Goal: Transaction & Acquisition: Purchase product/service

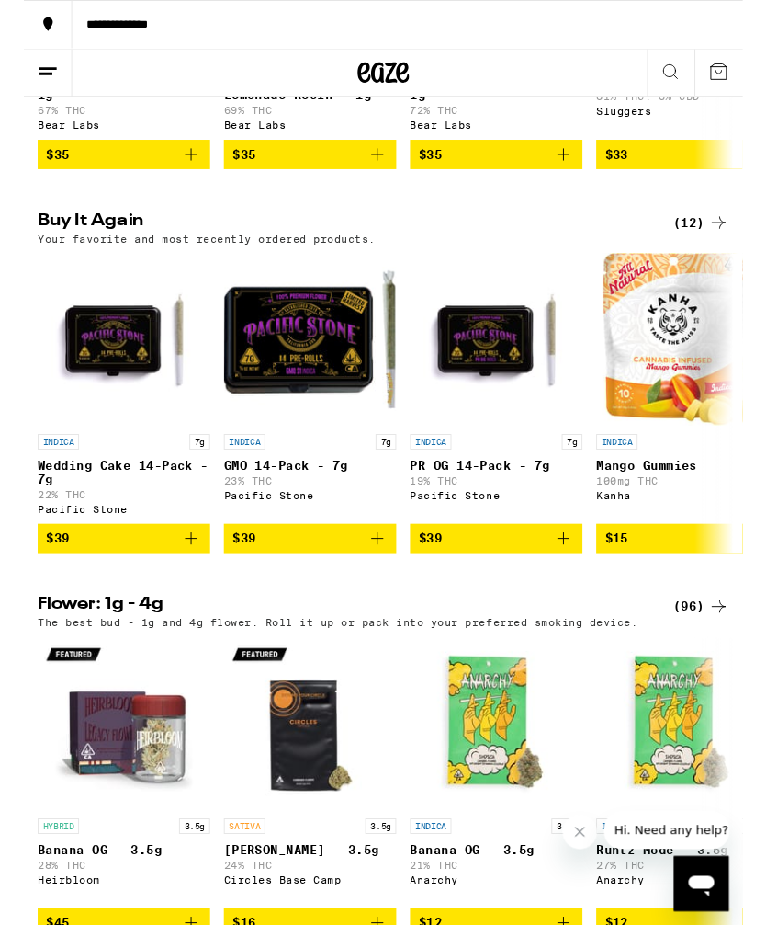
click at [170, 584] on icon "Add to bag" at bounding box center [178, 573] width 22 height 22
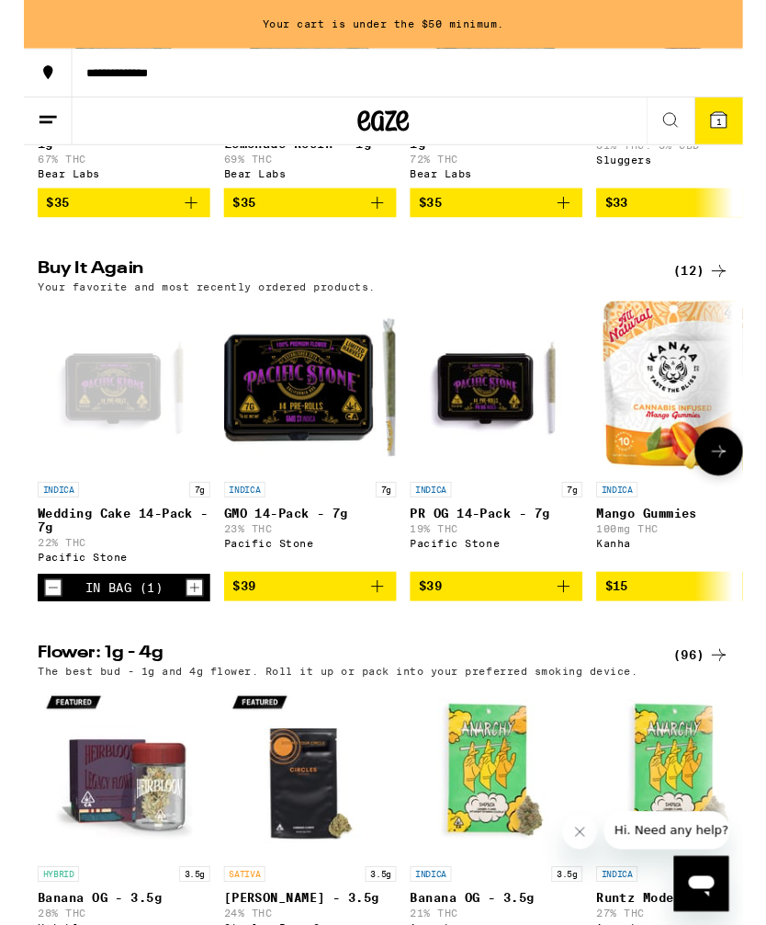
click at [577, 636] on icon "Add to bag" at bounding box center [575, 625] width 22 height 22
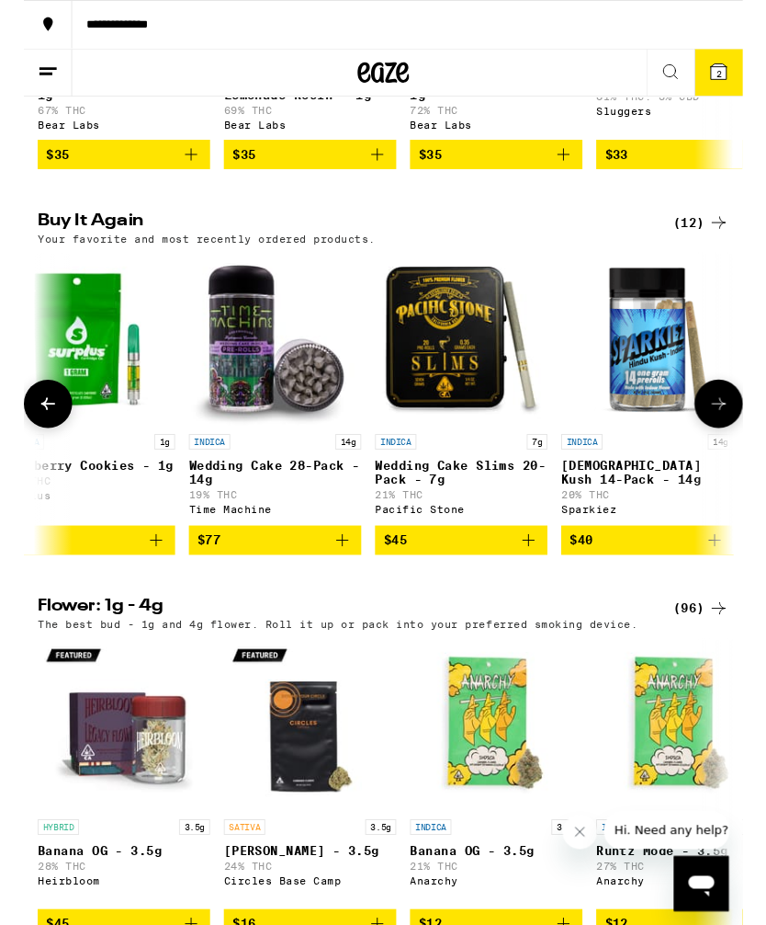
scroll to position [0, 1428]
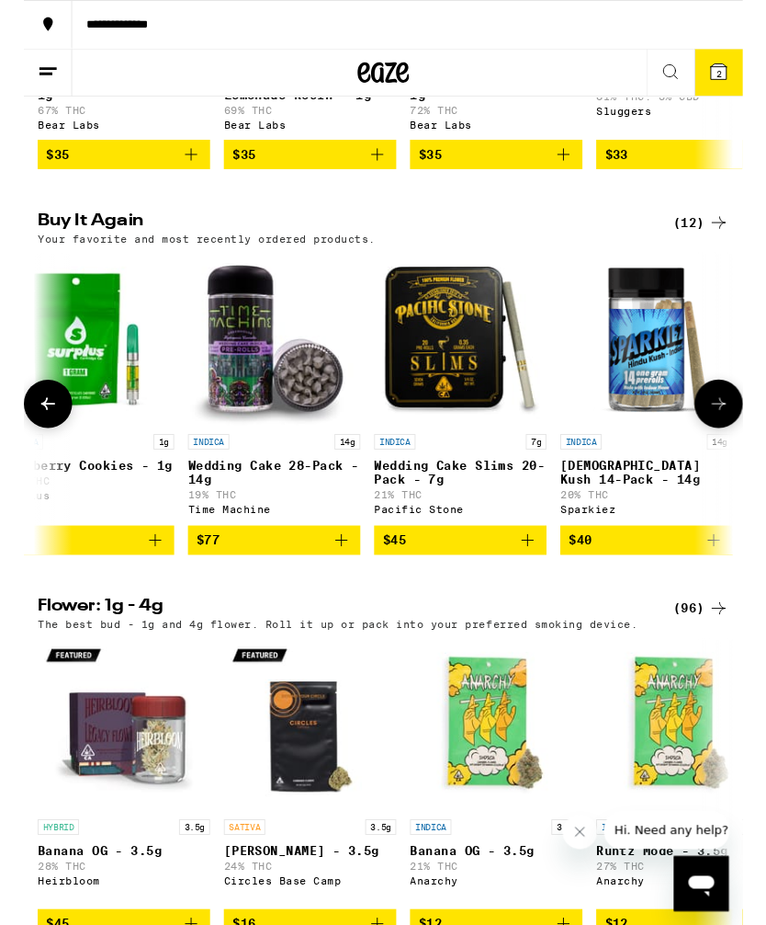
click at [338, 582] on icon "Add to bag" at bounding box center [338, 575] width 13 height 13
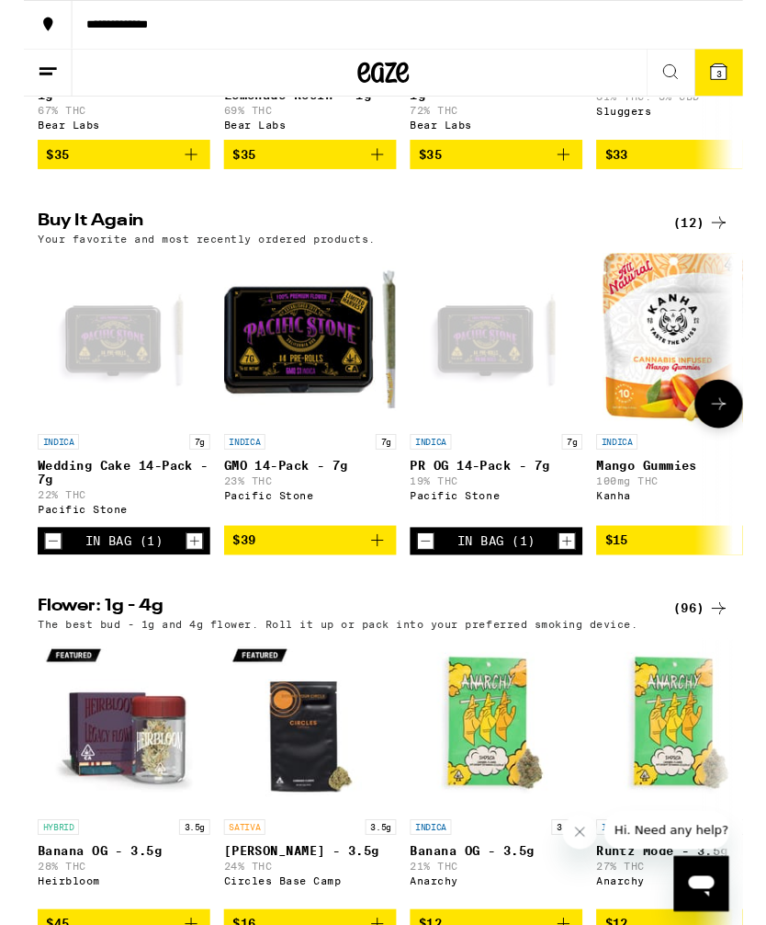
scroll to position [0, 0]
click at [380, 586] on icon "Add to bag" at bounding box center [377, 575] width 22 height 22
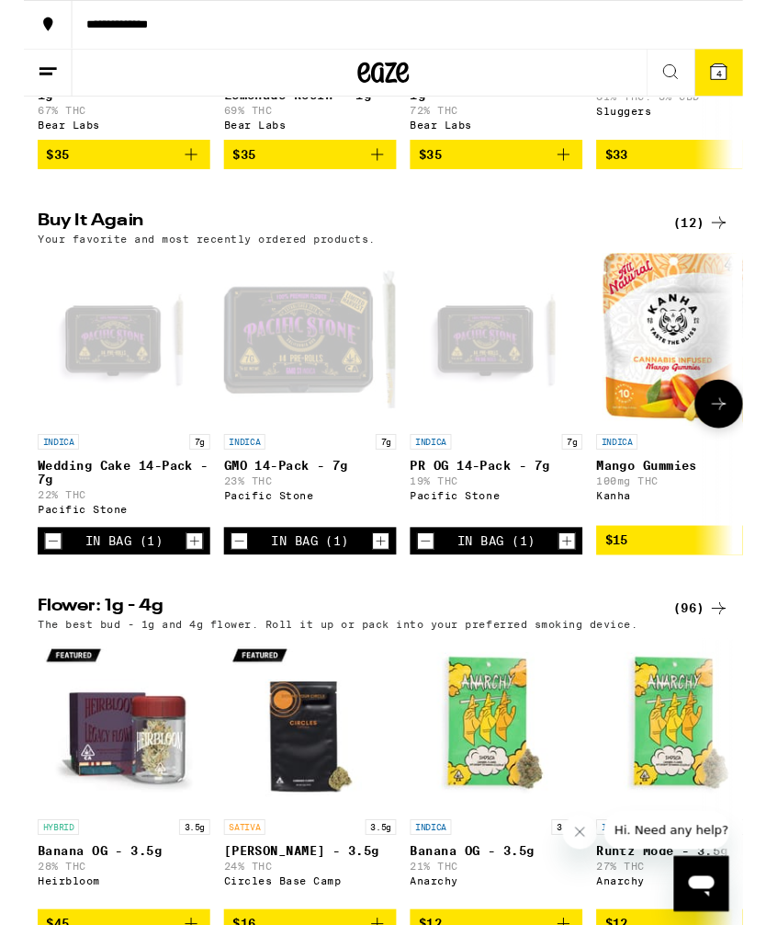
click at [387, 587] on icon "Increment" at bounding box center [380, 576] width 17 height 22
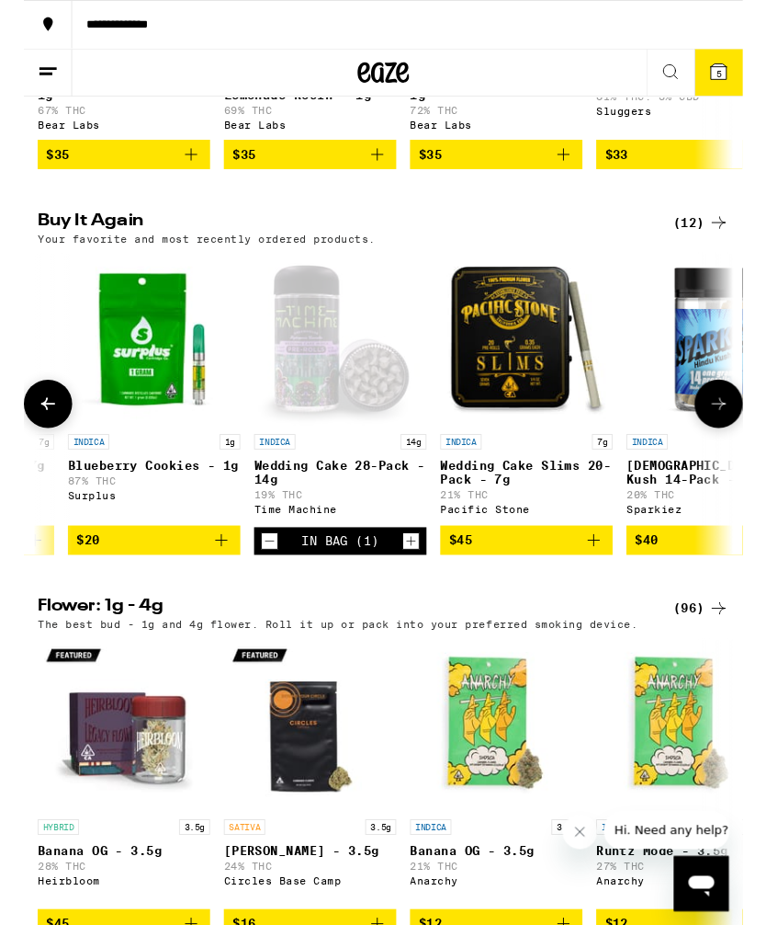
scroll to position [0, 1356]
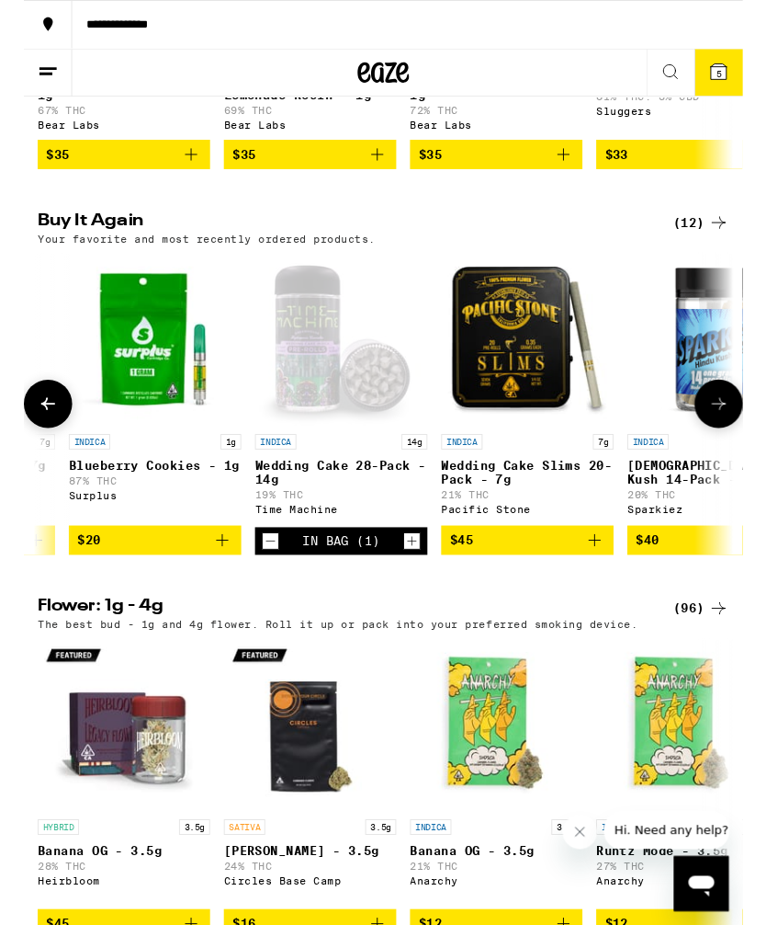
click at [258, 587] on icon "Decrement" at bounding box center [263, 576] width 17 height 22
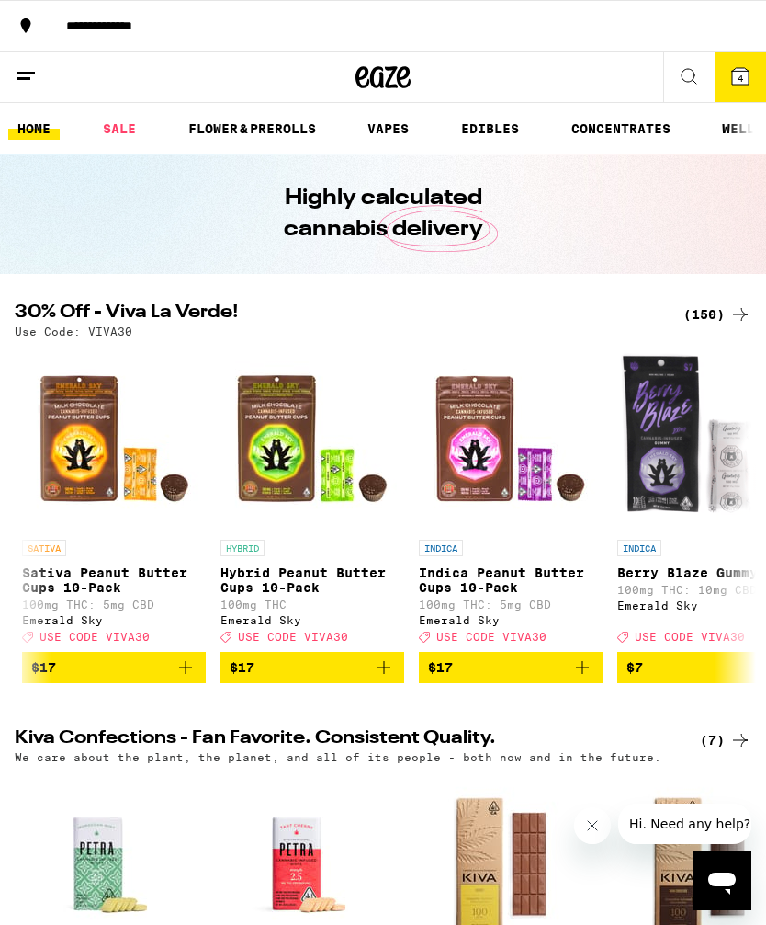
scroll to position [0, 1783]
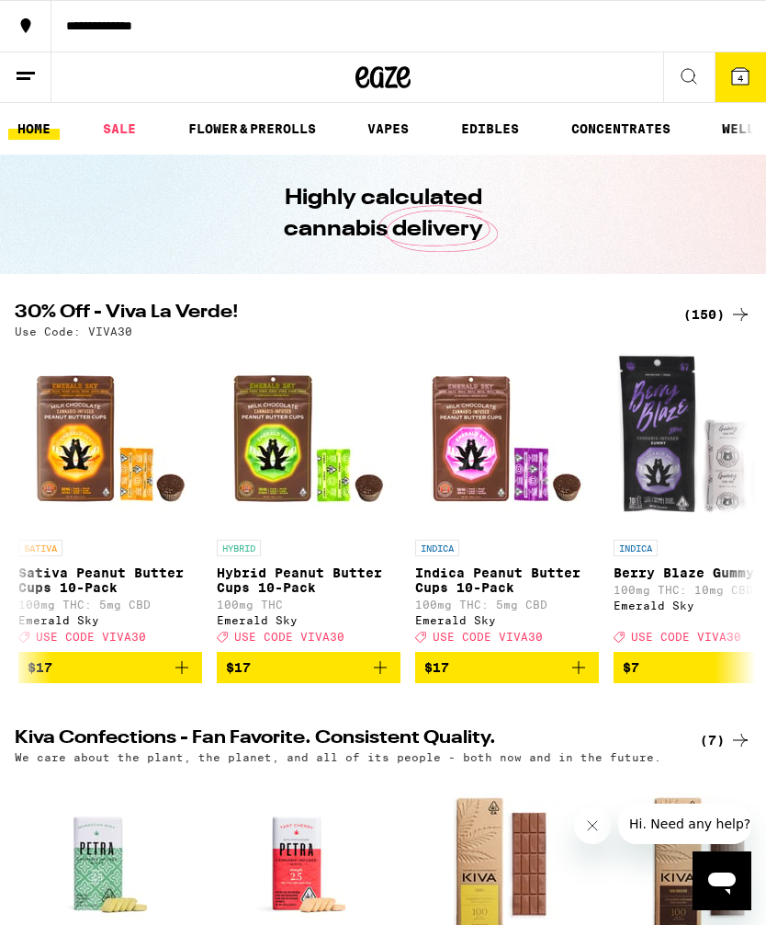
click at [726, 80] on button "4" at bounding box center [740, 77] width 51 height 50
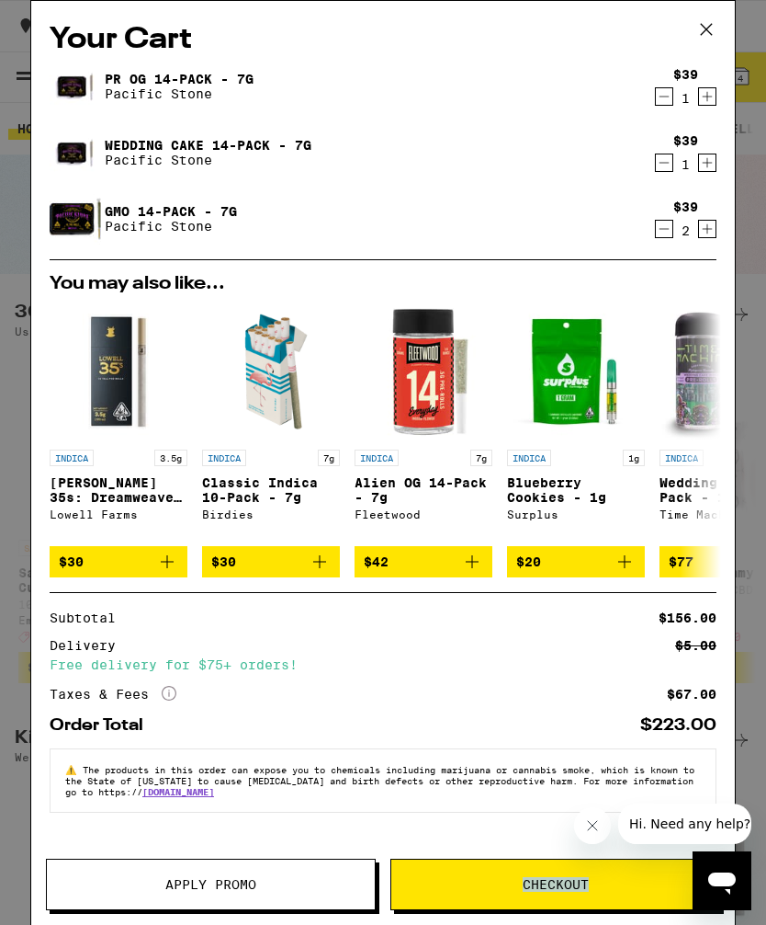
click at [617, 881] on span "Checkout" at bounding box center [556, 884] width 328 height 13
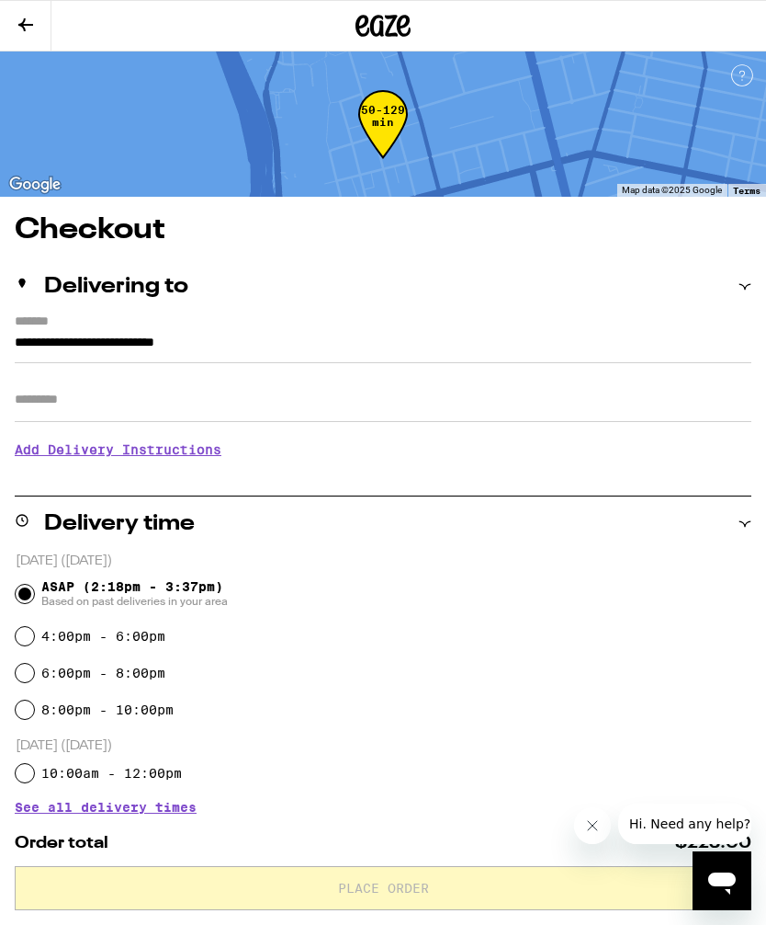
click at [28, 636] on input "4:00pm - 6:00pm" at bounding box center [25, 636] width 18 height 18
radio input "true"
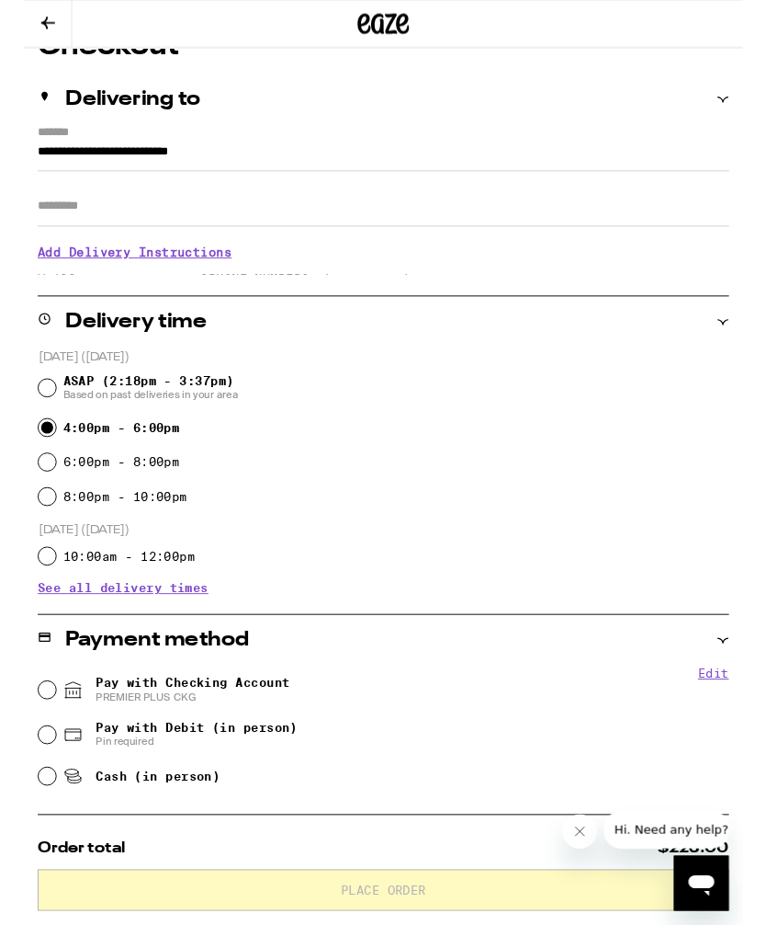
scroll to position [182, 0]
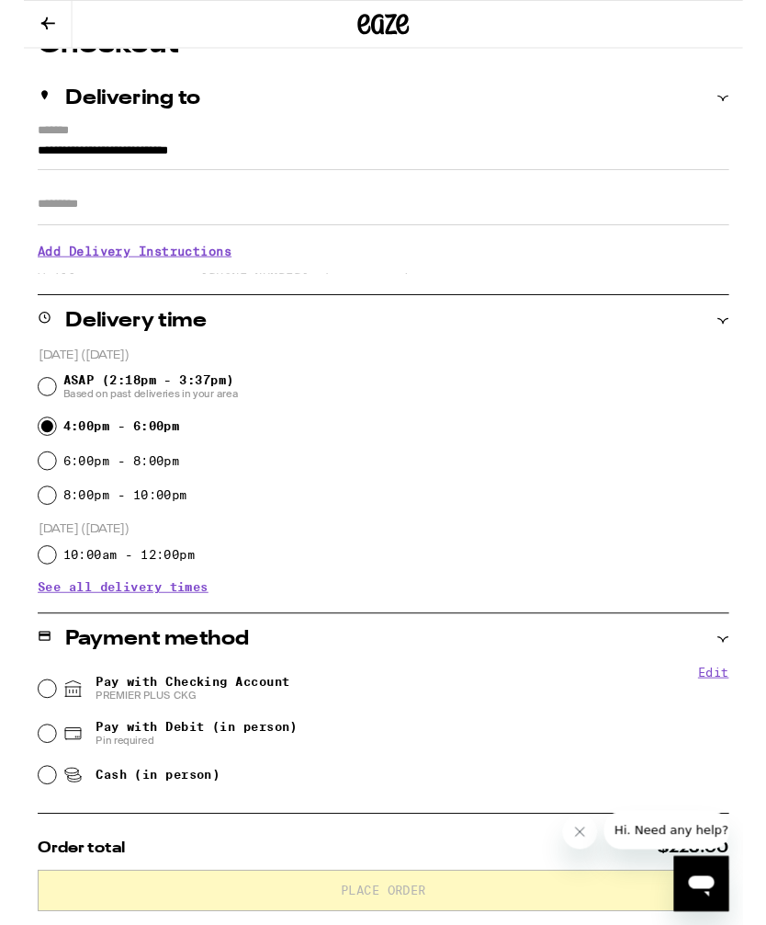
click at [31, 29] on icon at bounding box center [26, 25] width 22 height 22
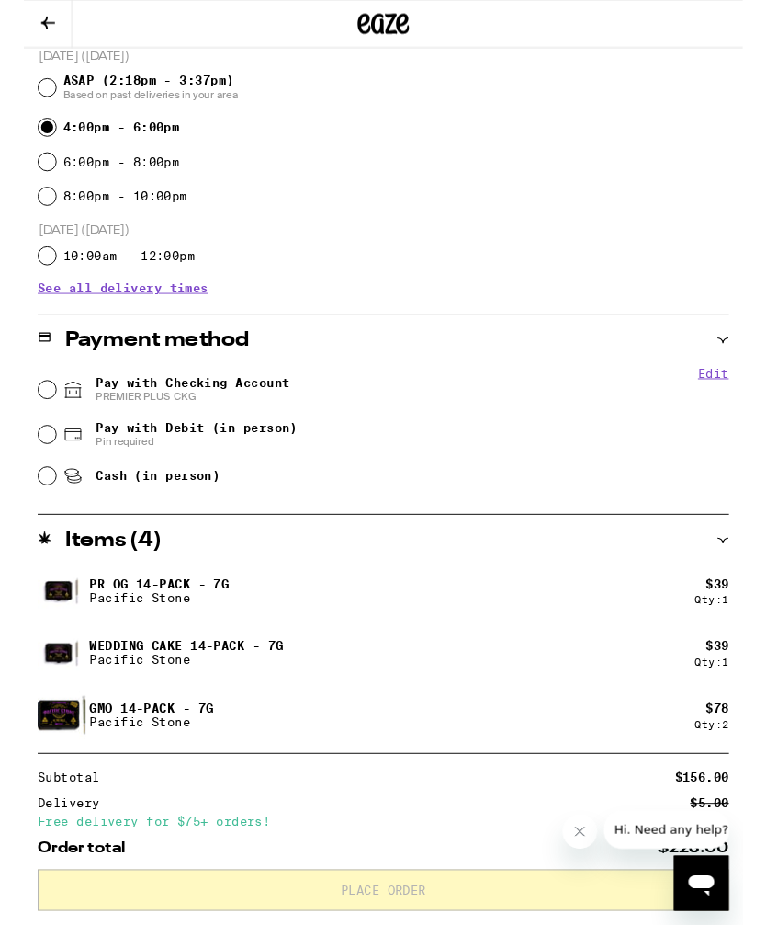
scroll to position [499, 0]
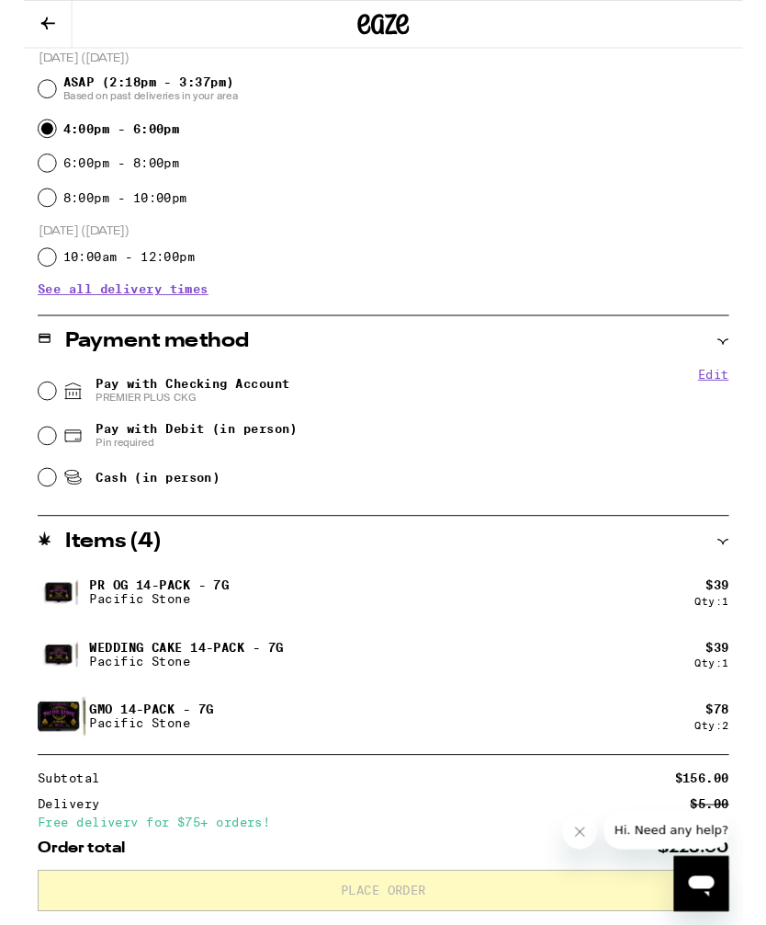
click at [29, 412] on input "Pay with Checking Account PREMIER PLUS CKG" at bounding box center [25, 416] width 18 height 18
radio input "true"
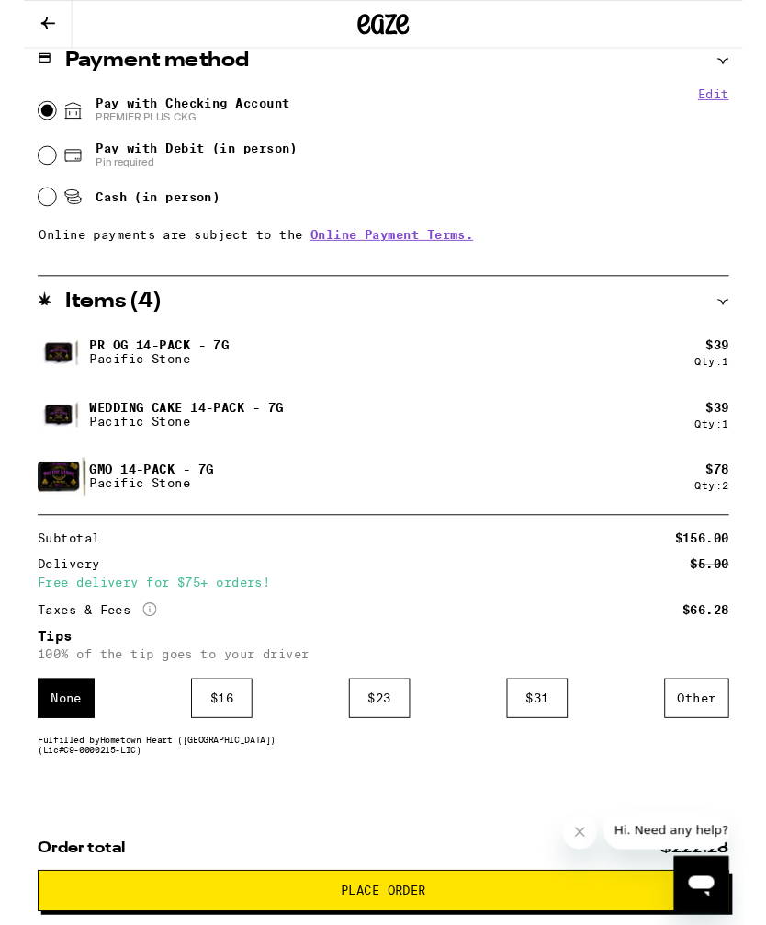
scroll to position [798, 0]
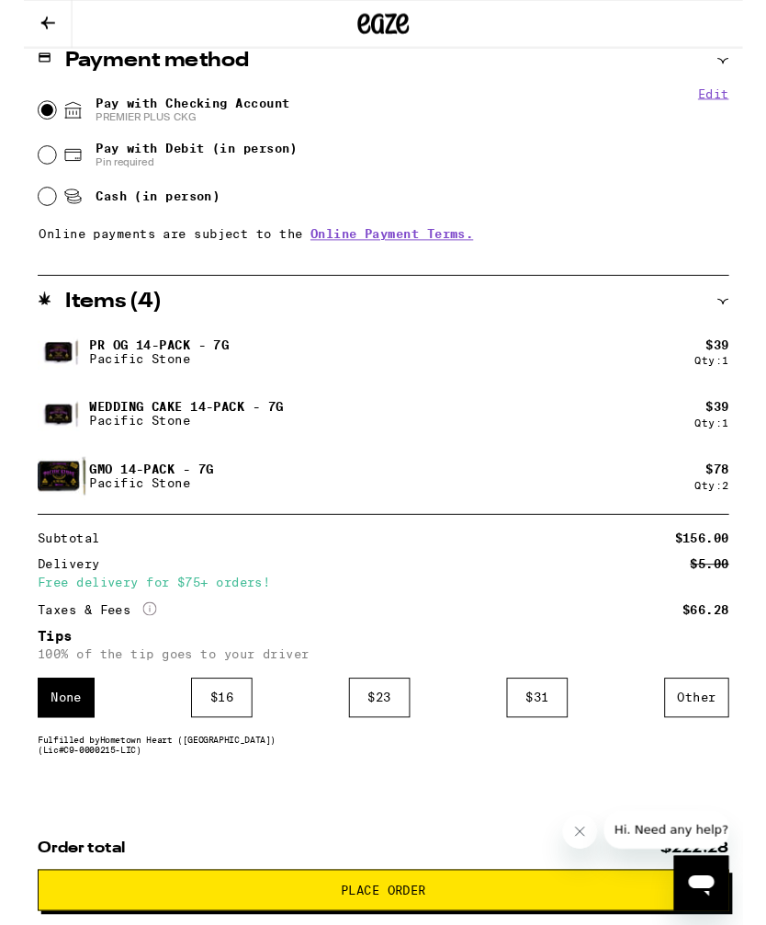
click at [718, 752] on div "Other" at bounding box center [717, 743] width 69 height 42
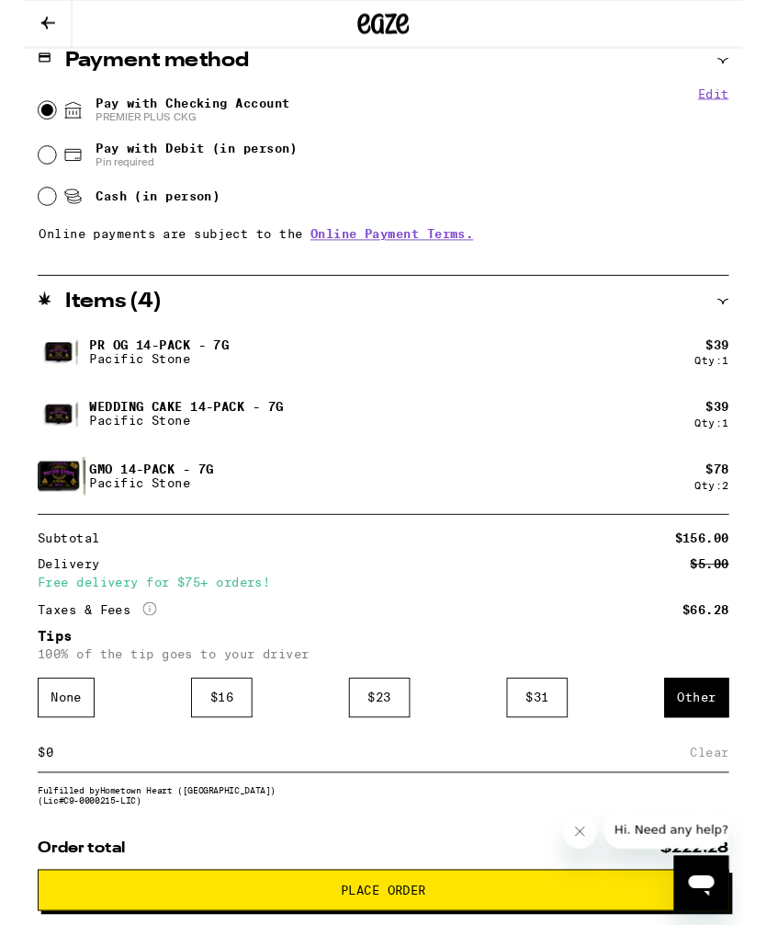
scroll to position [799, 0]
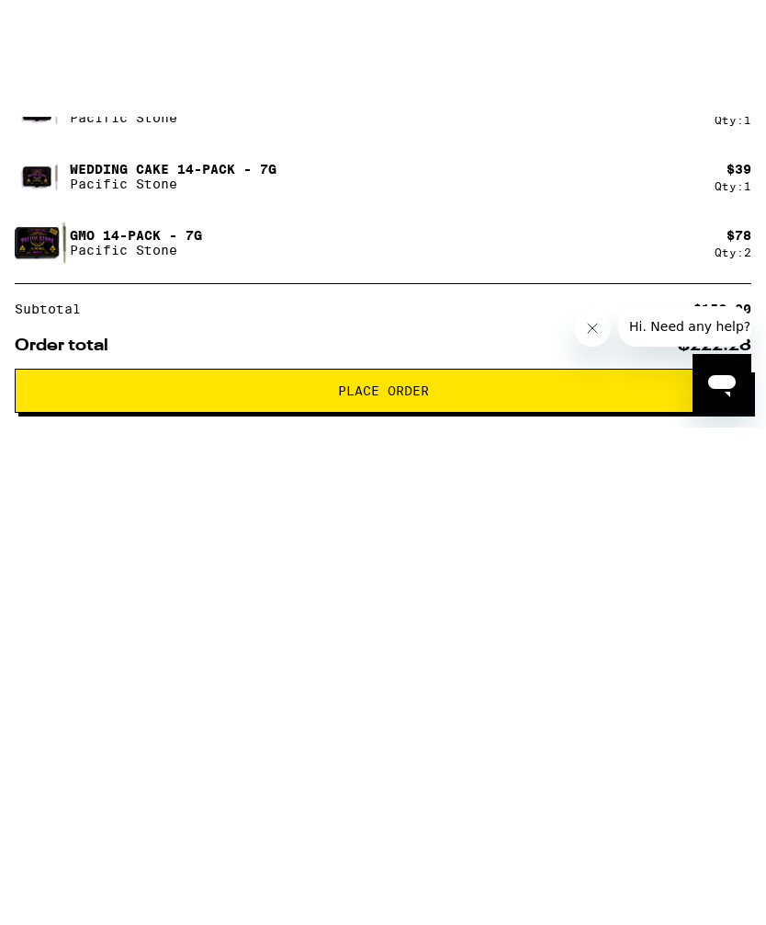
click at [418, 650] on div "**********" at bounding box center [383, 235] width 766 height 1639
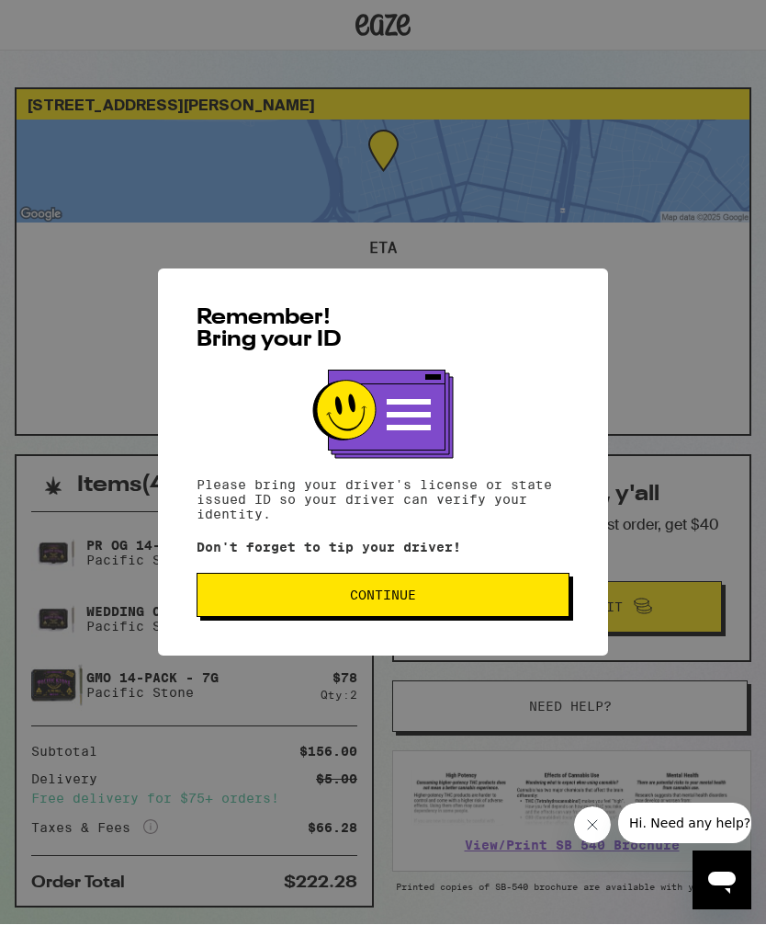
scroll to position [1, 0]
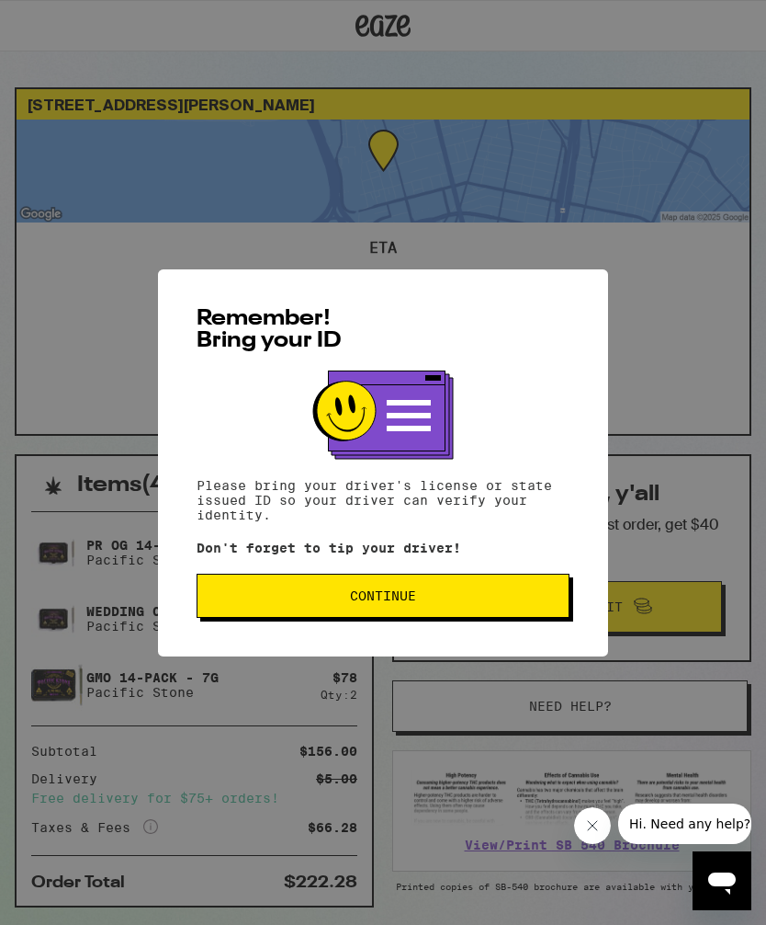
click at [764, 798] on div "Remember! Bring your ID Please bring your driver's license or state issued ID s…" at bounding box center [383, 462] width 766 height 925
